Goal: Browse casually

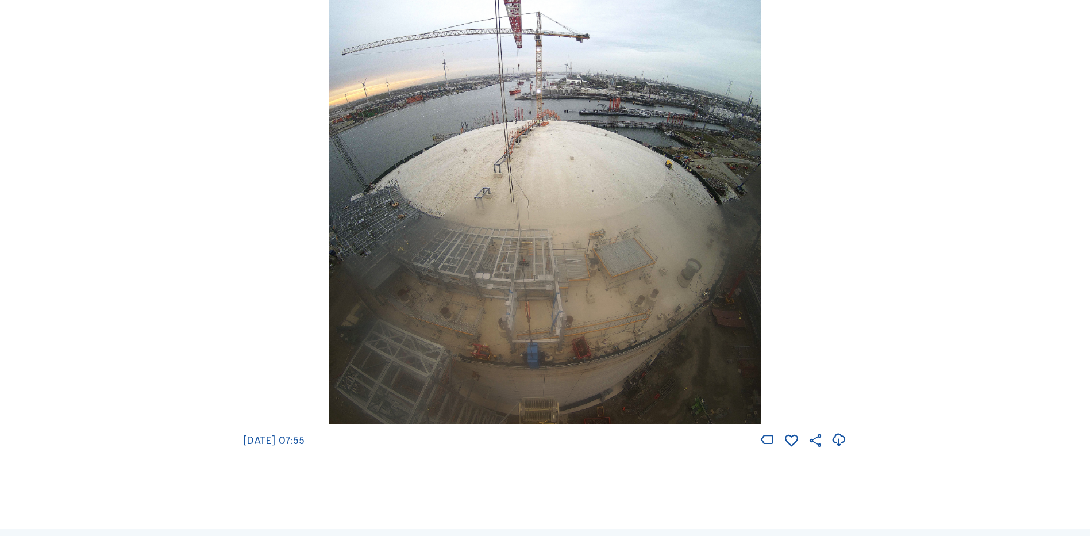
scroll to position [1609, 0]
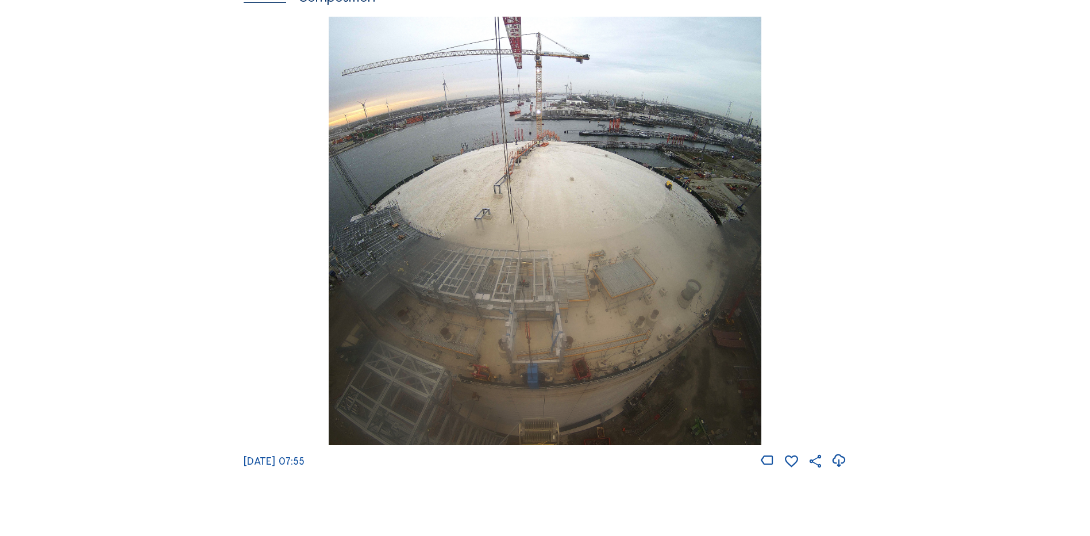
click at [842, 470] on icon at bounding box center [839, 460] width 16 height 19
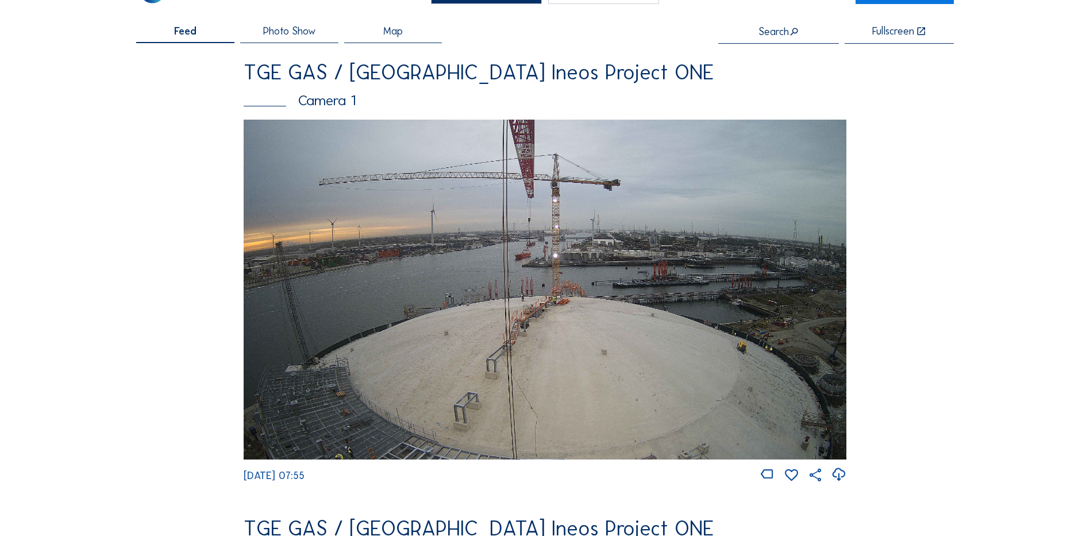
scroll to position [45, 0]
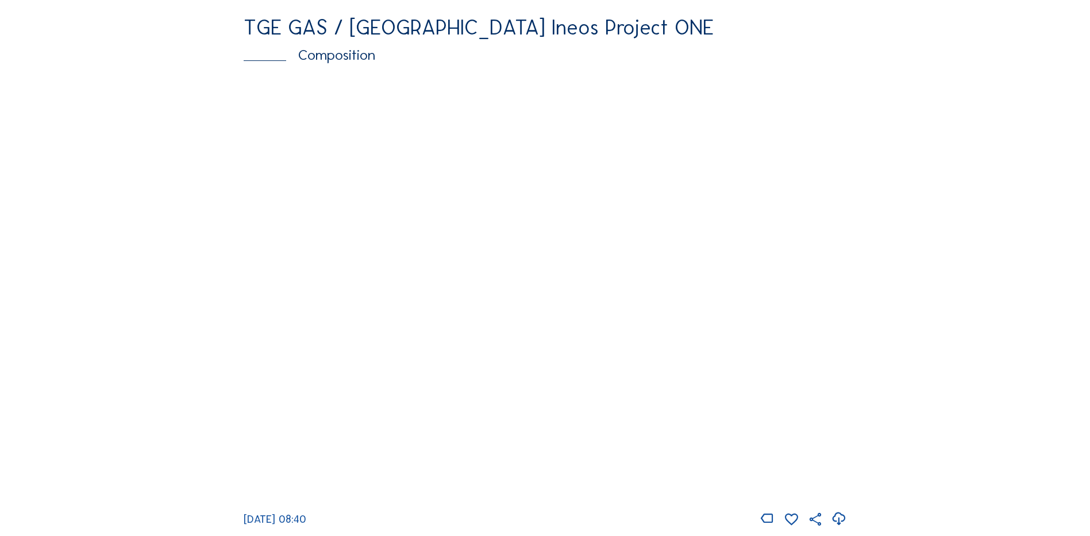
scroll to position [1551, 0]
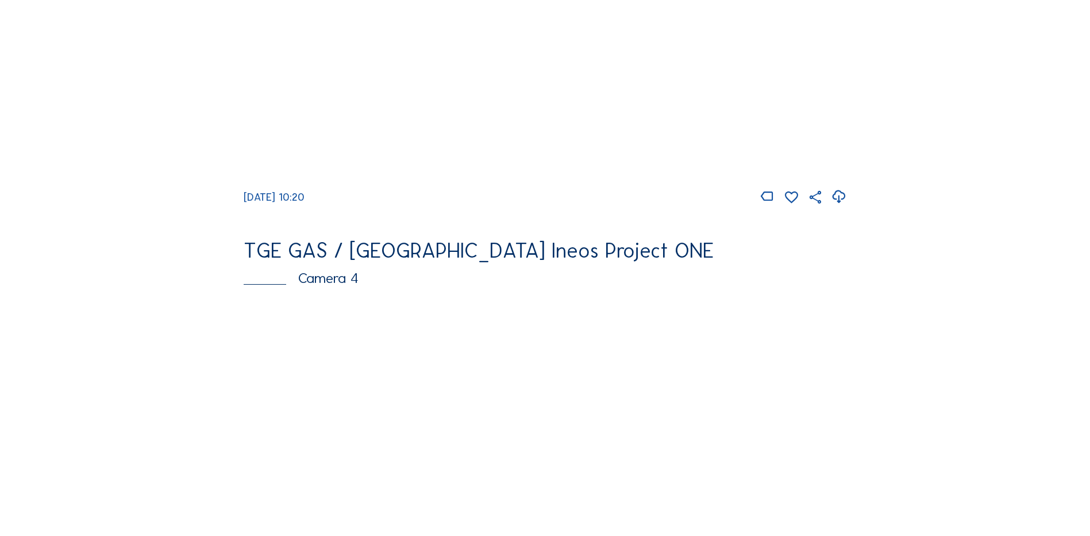
scroll to position [563, 0]
